Goal: Task Accomplishment & Management: Manage account settings

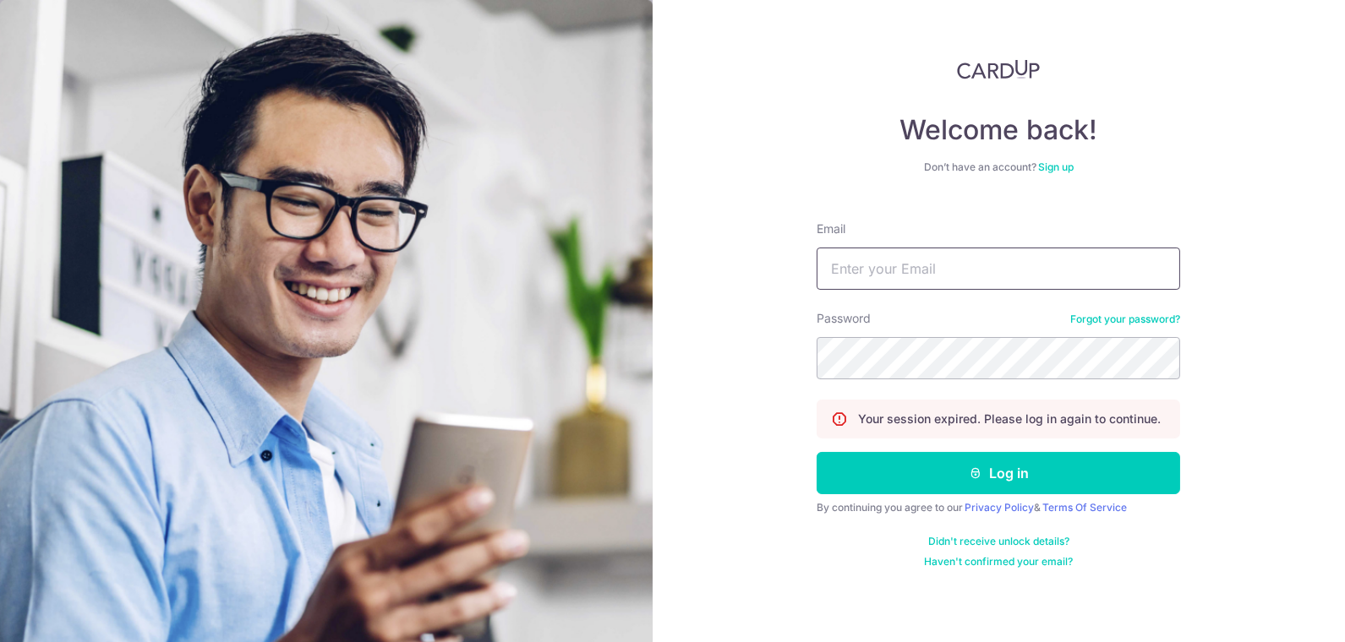
click at [924, 272] on input "Email" at bounding box center [997, 269] width 363 height 42
paste input "sheldon@theultimate.com.sg"
type input "sheldon@theultimate.com.sg"
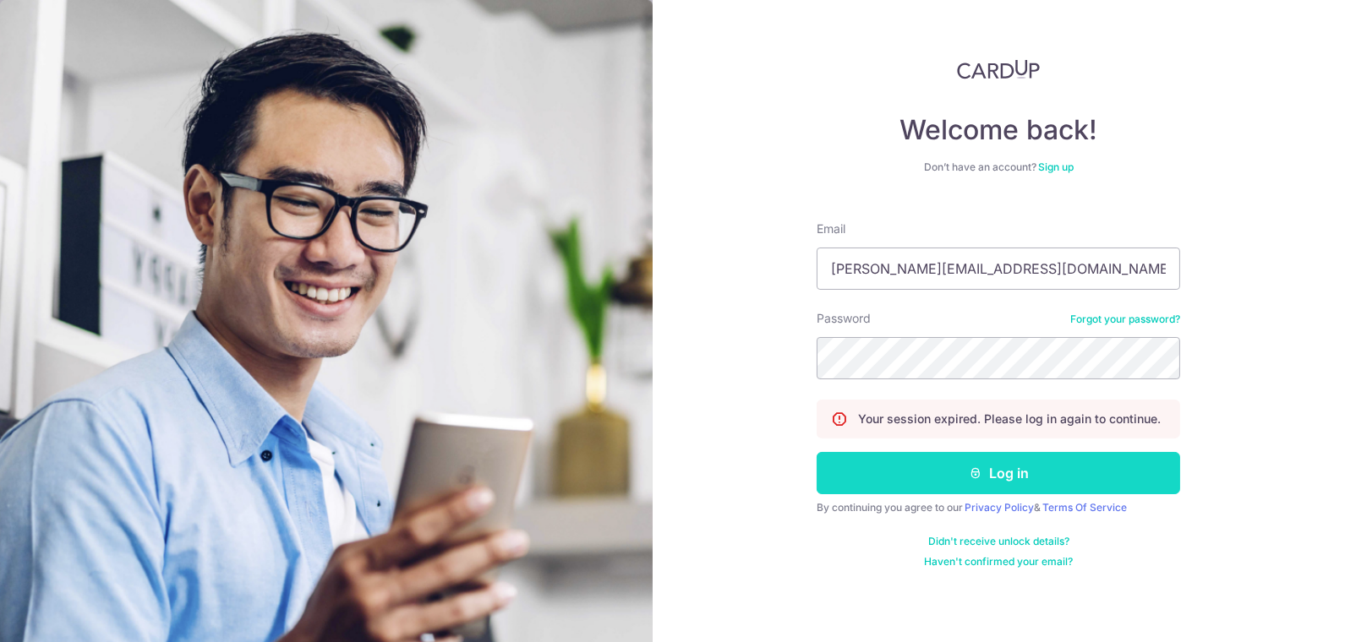
click at [986, 466] on button "Log in" at bounding box center [997, 473] width 363 height 42
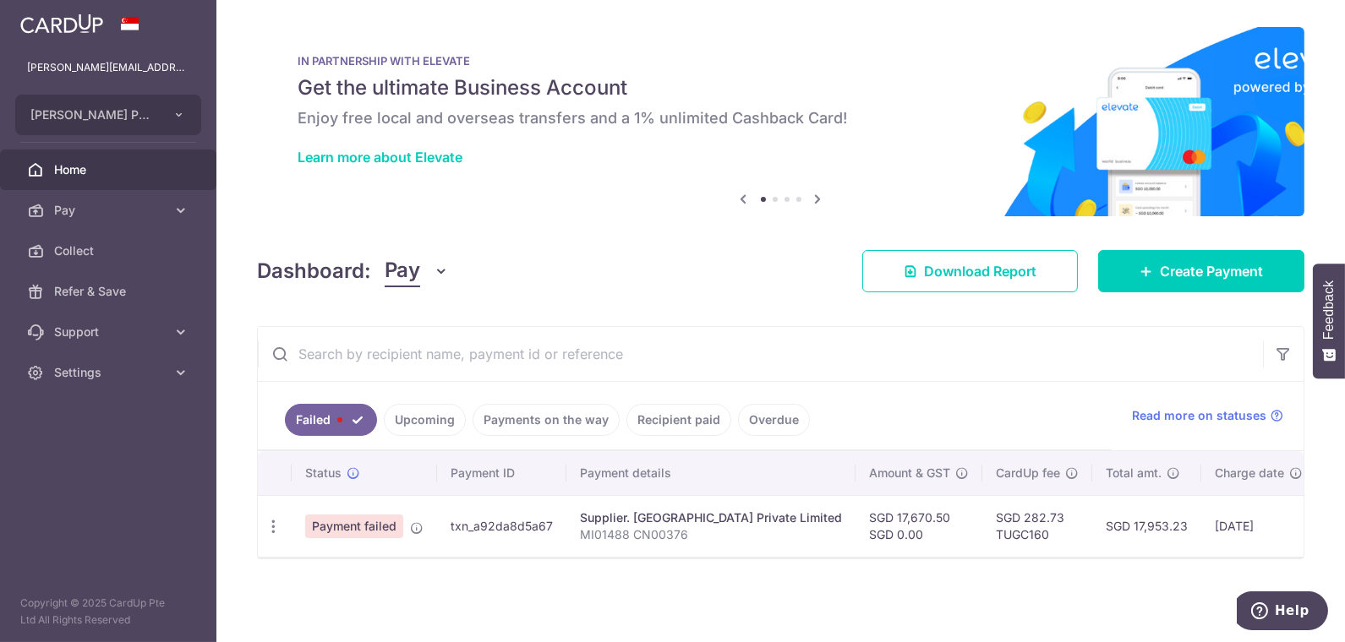
click at [555, 418] on link "Payments on the way" at bounding box center [545, 420] width 147 height 32
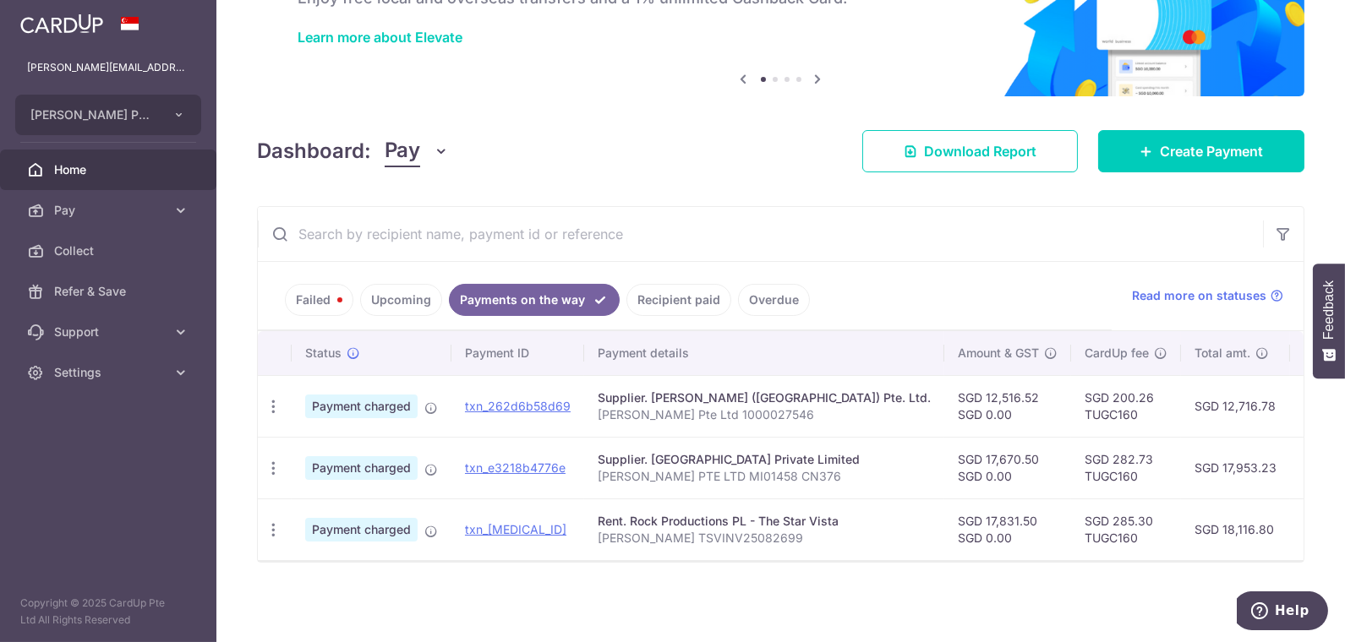
scroll to position [123, 0]
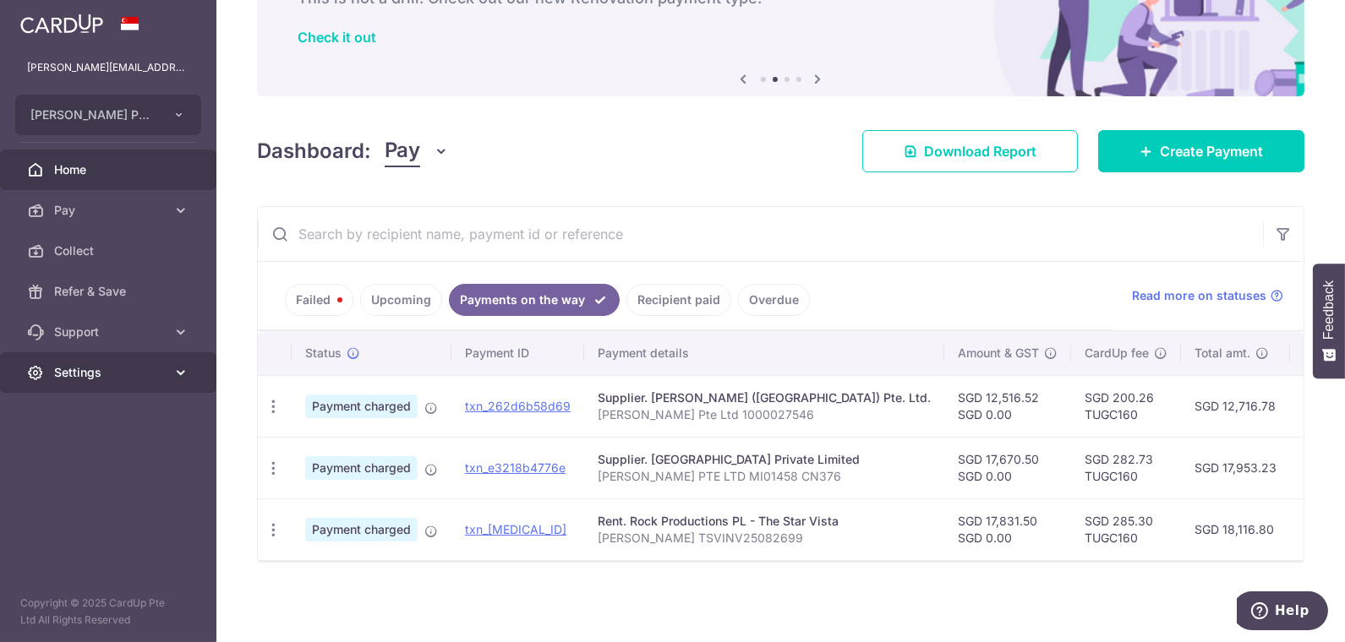
click at [77, 379] on span "Settings" at bounding box center [110, 372] width 112 height 17
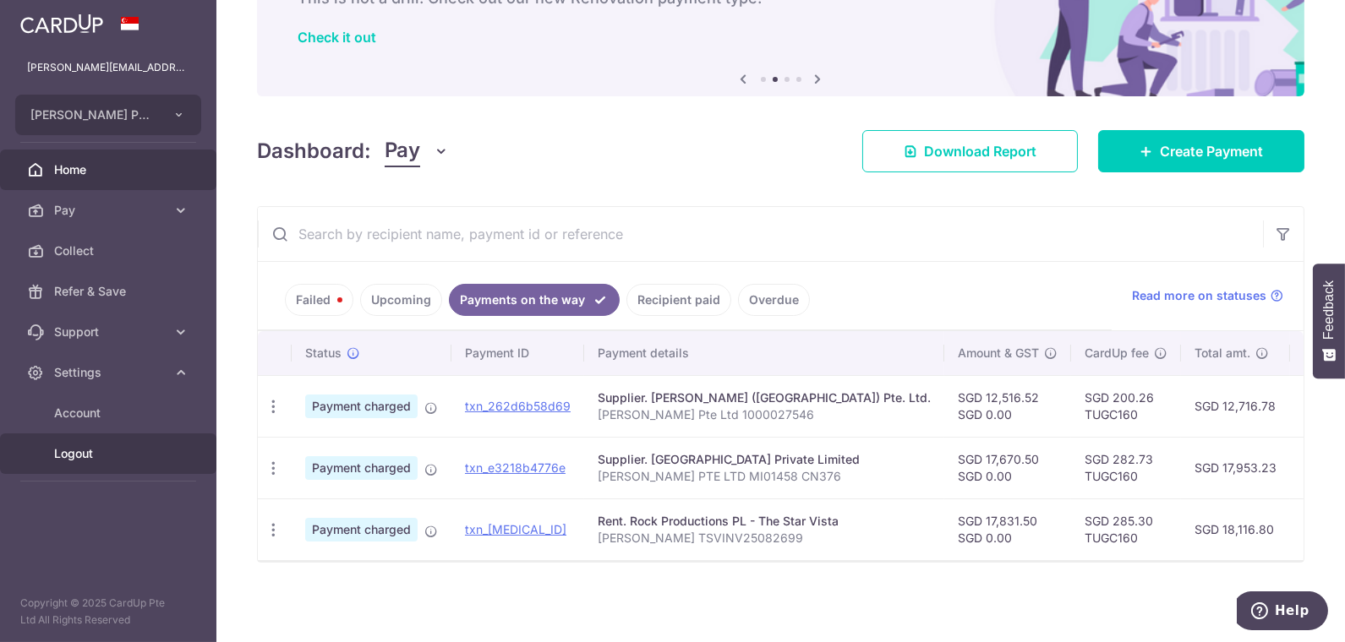
click at [92, 453] on span "Logout" at bounding box center [110, 453] width 112 height 17
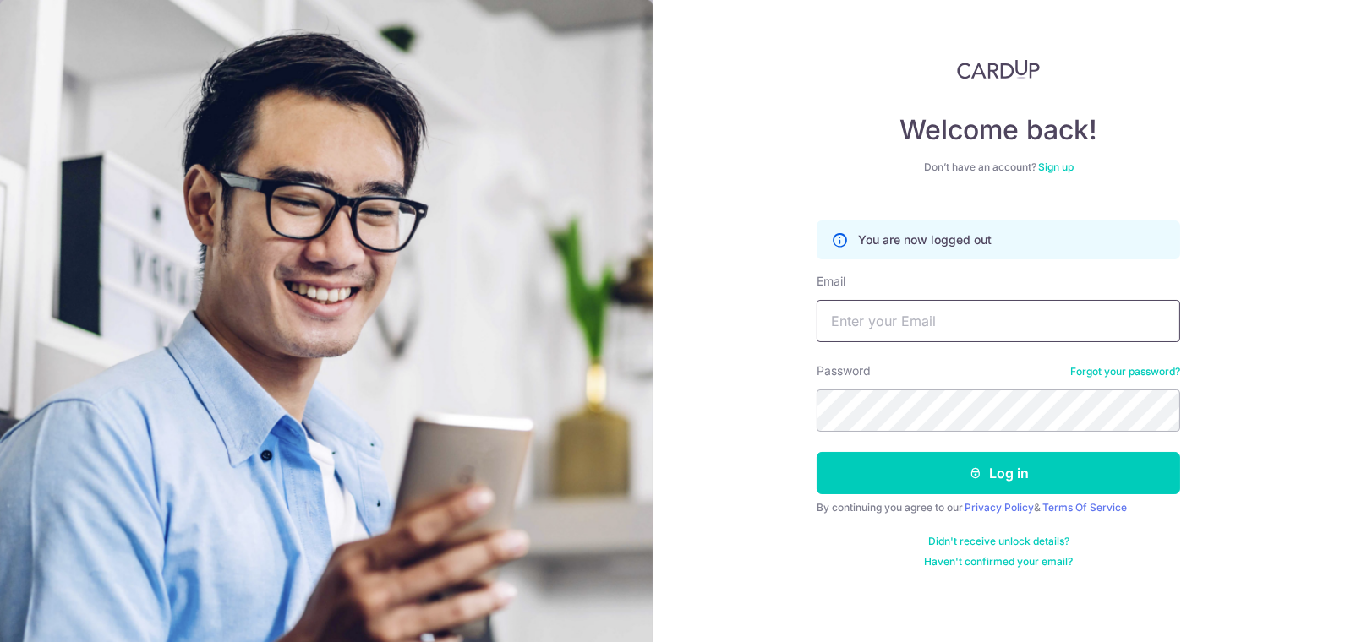
drag, startPoint x: 1034, startPoint y: 304, endPoint x: 1028, endPoint y: 311, distance: 9.6
click at [1033, 305] on input "Email" at bounding box center [997, 321] width 363 height 42
paste input "[EMAIL_ADDRESS][DOMAIN_NAME]"
type input "[EMAIL_ADDRESS][DOMAIN_NAME]"
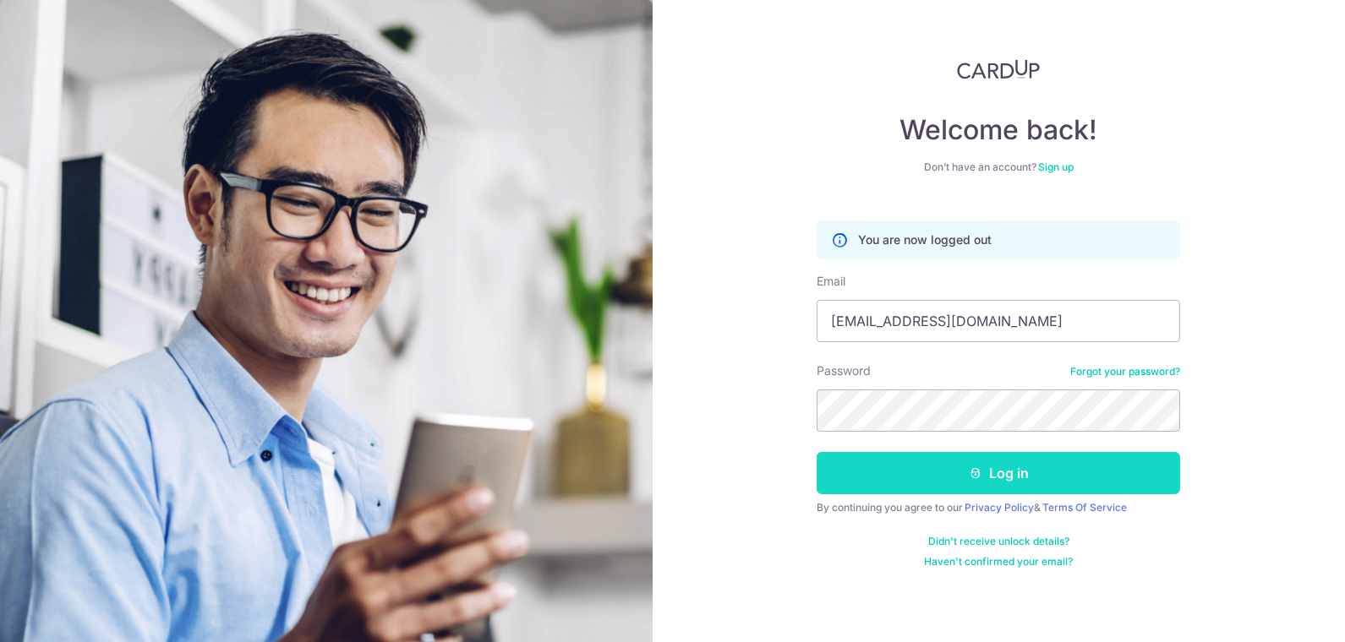
click at [983, 461] on button "Log in" at bounding box center [997, 473] width 363 height 42
